Goal: Navigation & Orientation: Find specific page/section

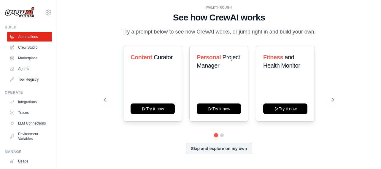
click at [31, 81] on link "Tool Registry" at bounding box center [29, 80] width 45 height 10
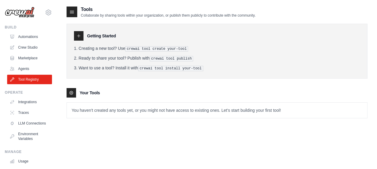
scroll to position [44, 0]
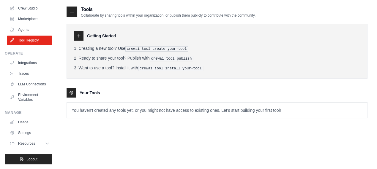
click at [30, 84] on link "LLM Connections" at bounding box center [29, 85] width 45 height 10
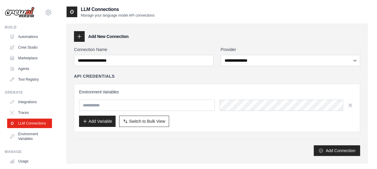
click at [27, 50] on link "Crew Studio" at bounding box center [29, 48] width 45 height 10
